Goal: Task Accomplishment & Management: Use online tool/utility

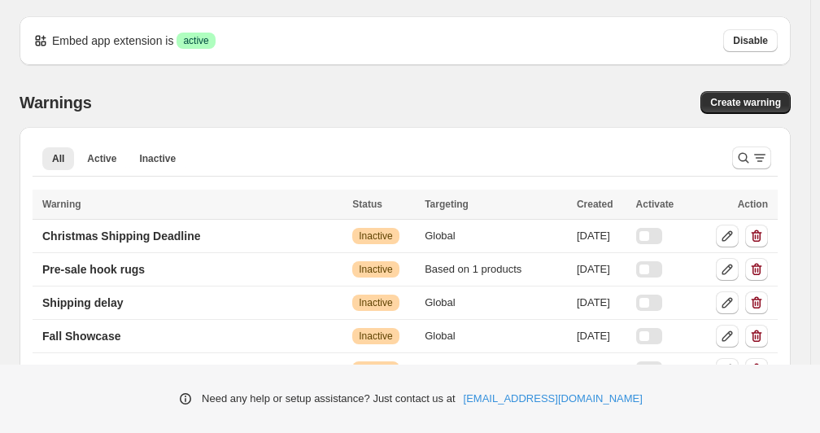
scroll to position [487, 0]
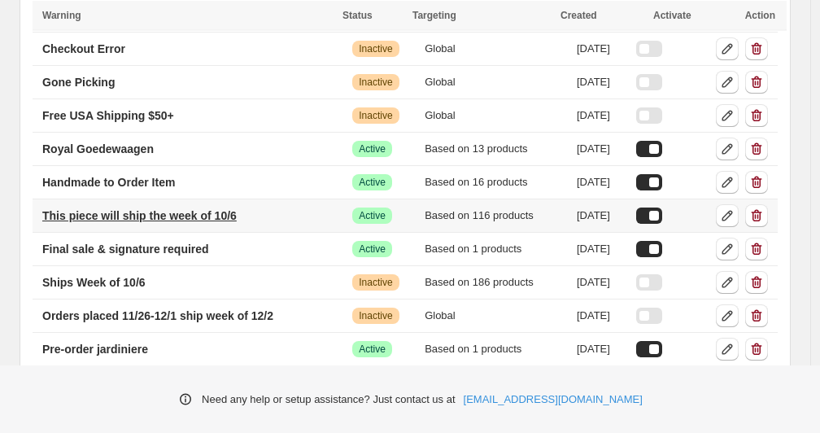
click at [126, 212] on p "This piece will ship the week of 10/6" at bounding box center [139, 215] width 194 height 16
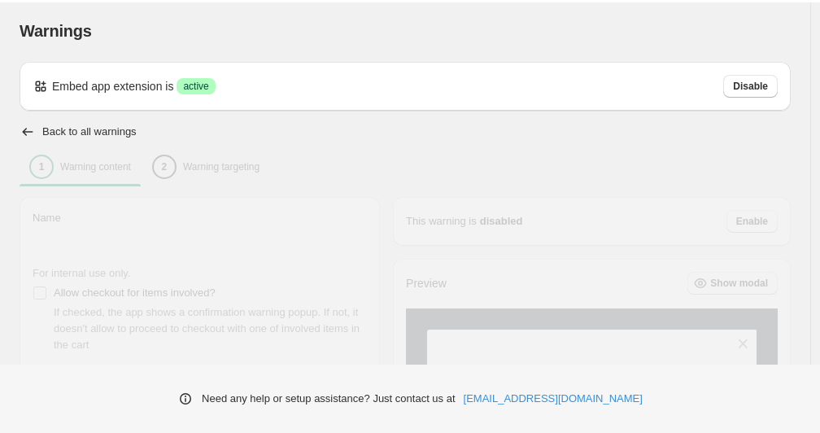
type input "**********"
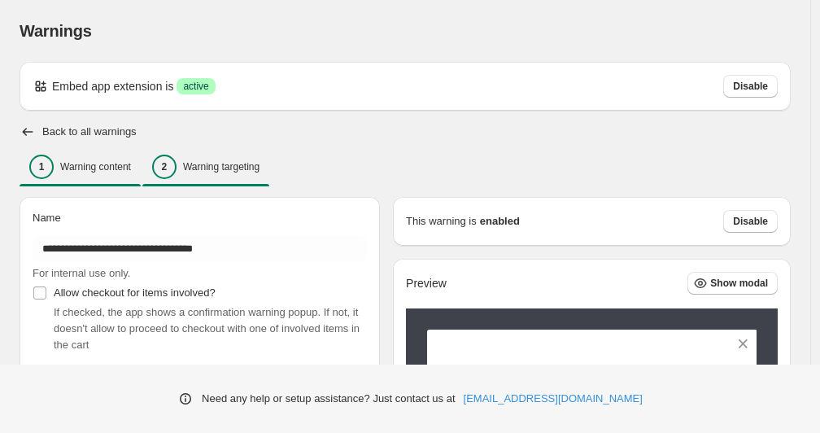
click at [212, 161] on p "Warning targeting" at bounding box center [221, 166] width 76 height 13
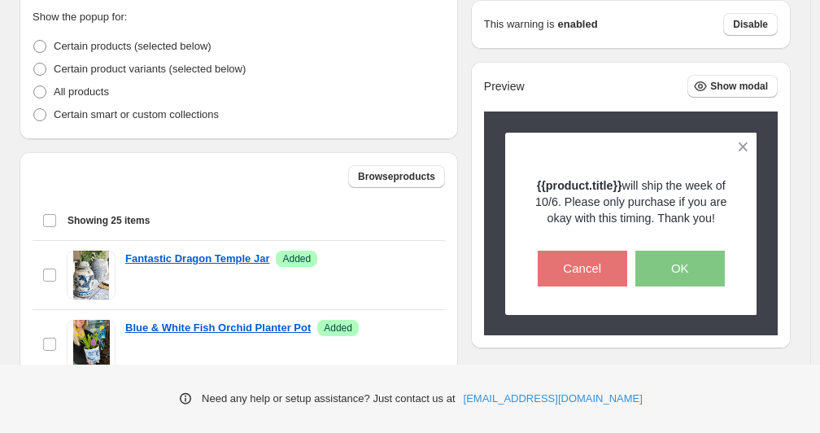
scroll to position [347, 0]
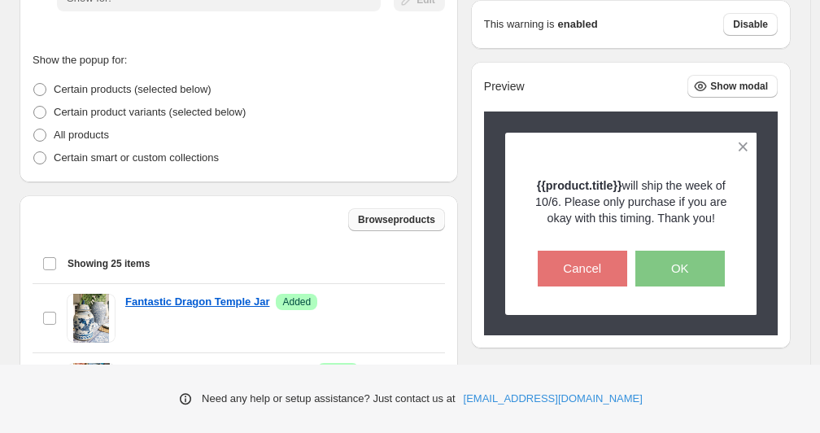
click at [358, 222] on span "Browse products" at bounding box center [396, 219] width 77 height 13
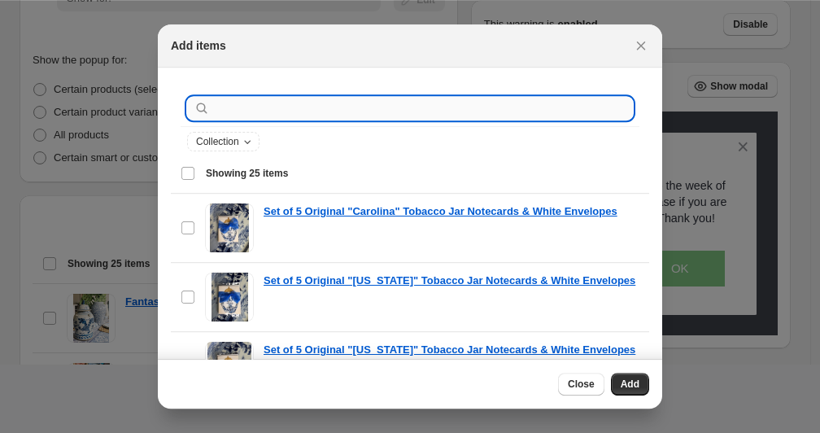
click at [249, 103] on input ":r21:" at bounding box center [423, 108] width 420 height 23
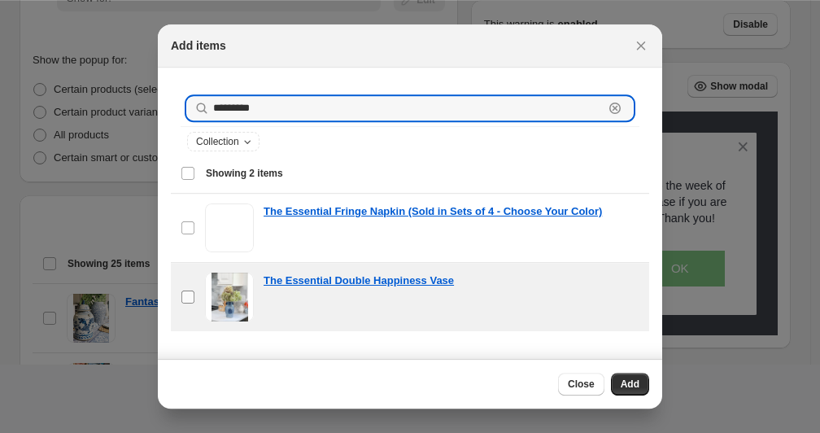
type input "*********"
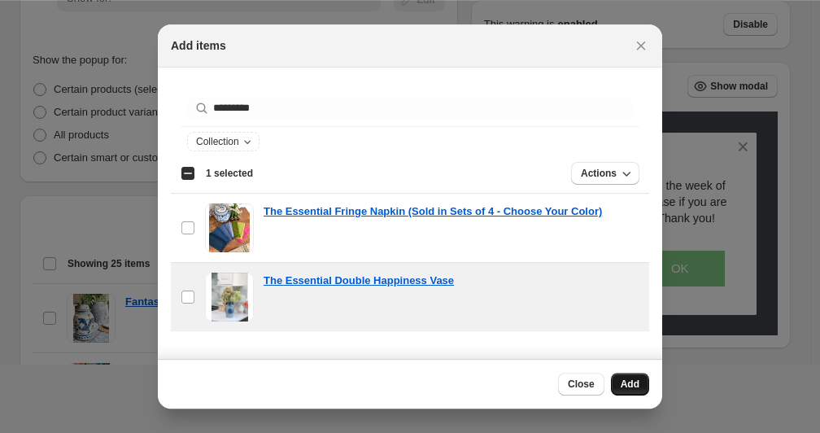
click at [635, 382] on span "Add" at bounding box center [630, 384] width 19 height 13
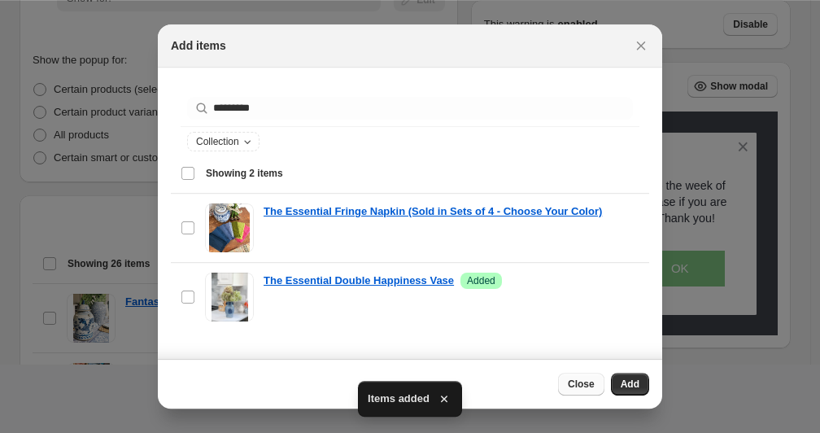
click at [577, 387] on span "Close" at bounding box center [581, 384] width 27 height 13
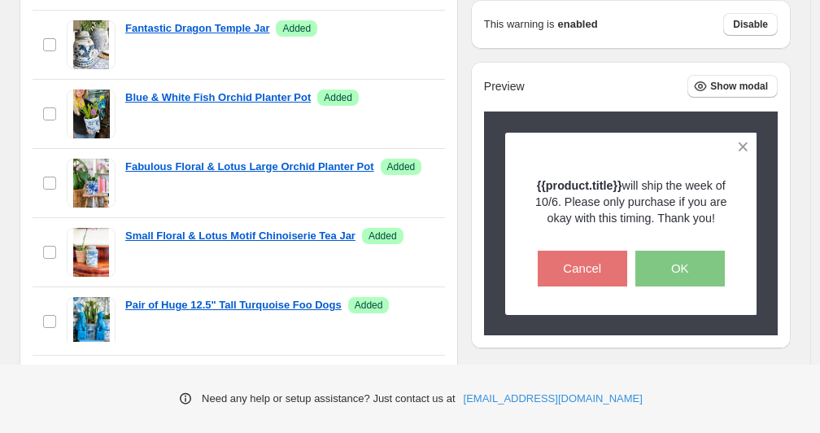
scroll to position [709, 0]
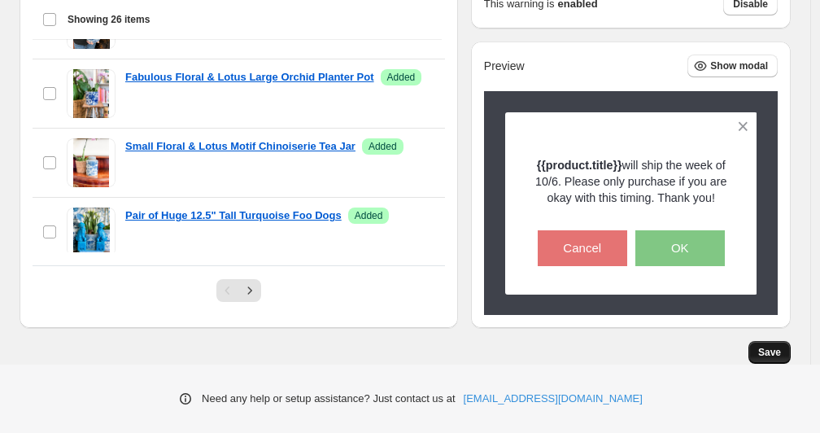
click at [781, 351] on span "Save" at bounding box center [769, 352] width 23 height 13
